Goal: Connect with others: Establish contact or relationships with other users

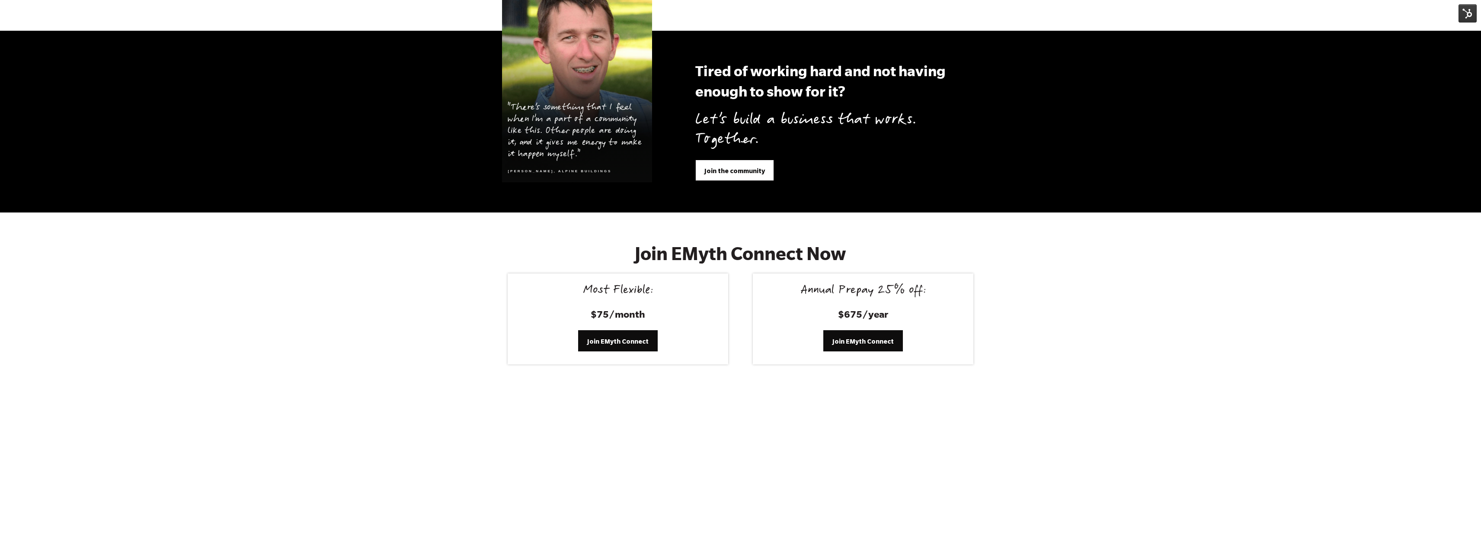
scroll to position [3379, 0]
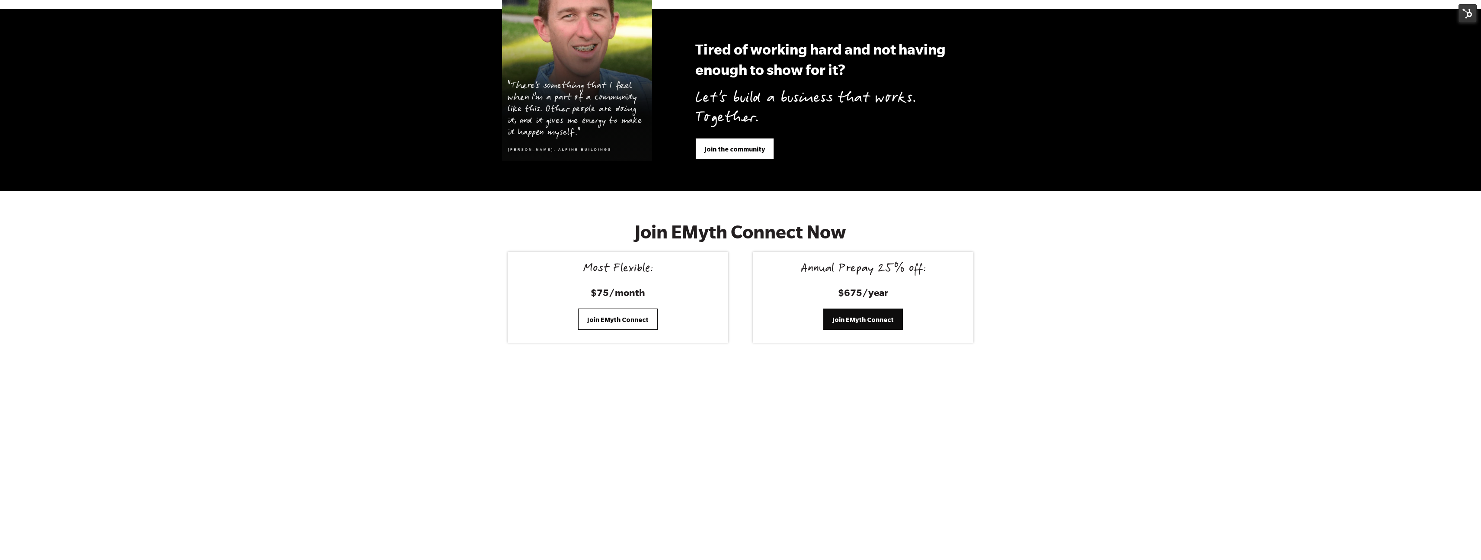
click at [606, 308] on link "Join EMyth Connect" at bounding box center [618, 318] width 80 height 21
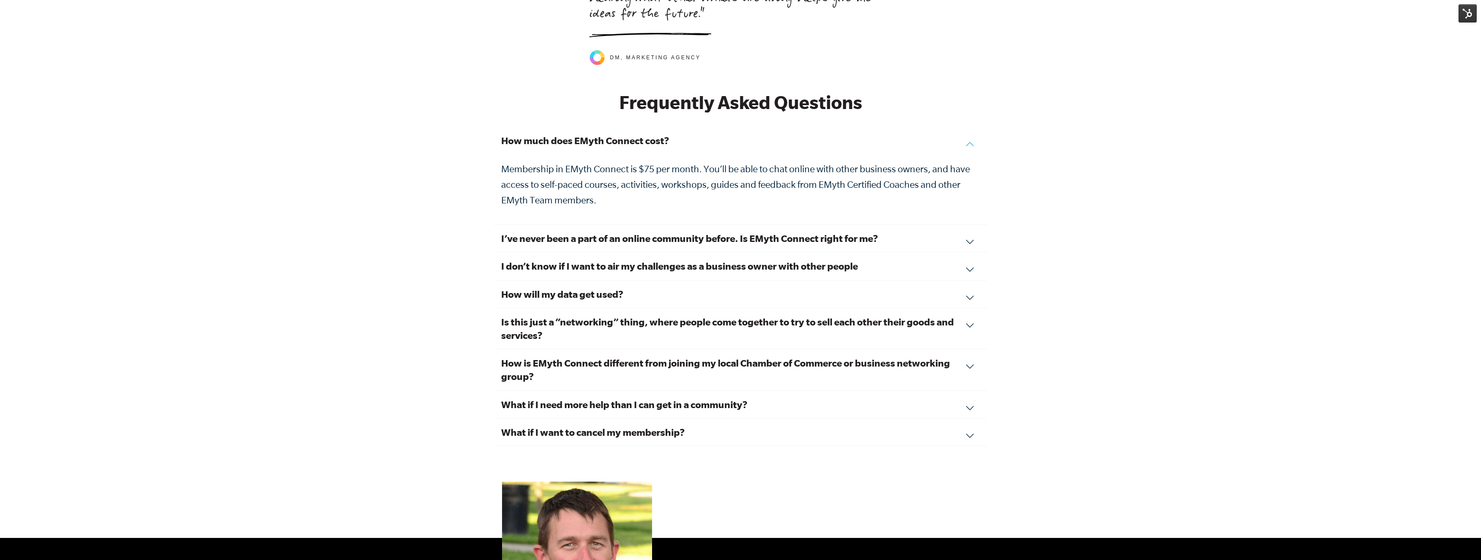
scroll to position [2667, 0]
